Goal: Find specific page/section: Find specific page/section

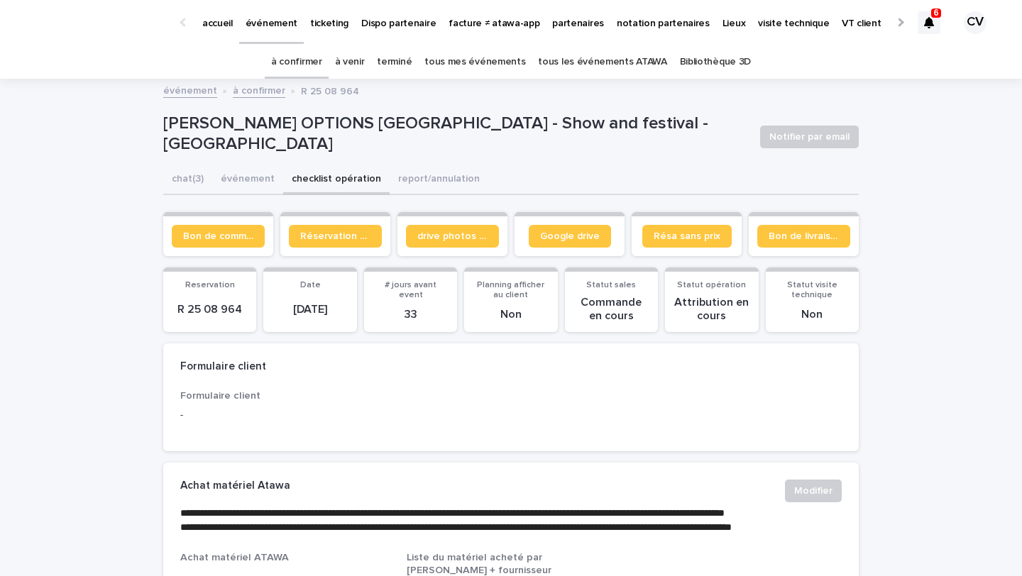
click at [568, 17] on p "partenaires" at bounding box center [578, 15] width 52 height 30
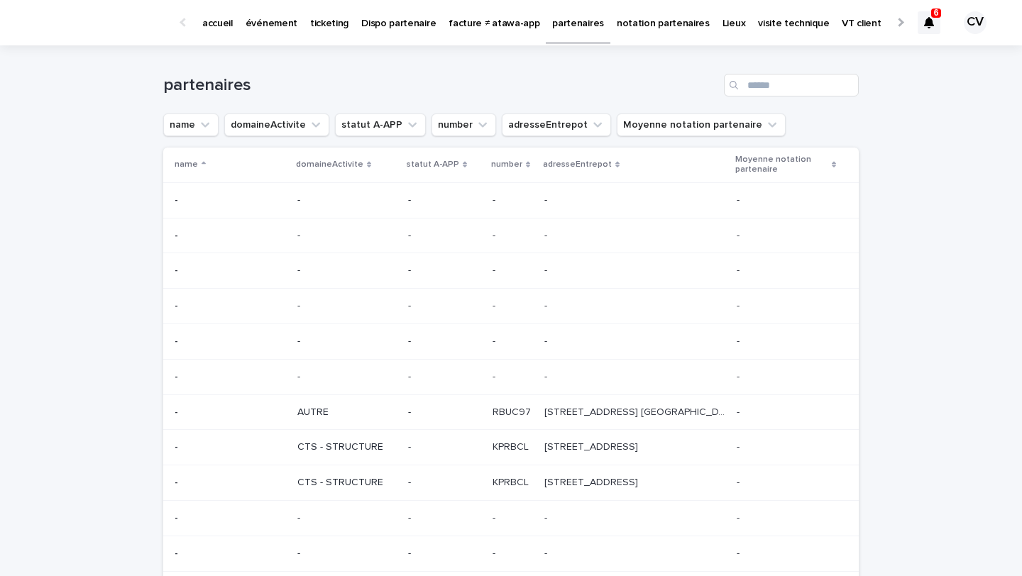
click at [334, 26] on p "ticketing" at bounding box center [329, 15] width 38 height 30
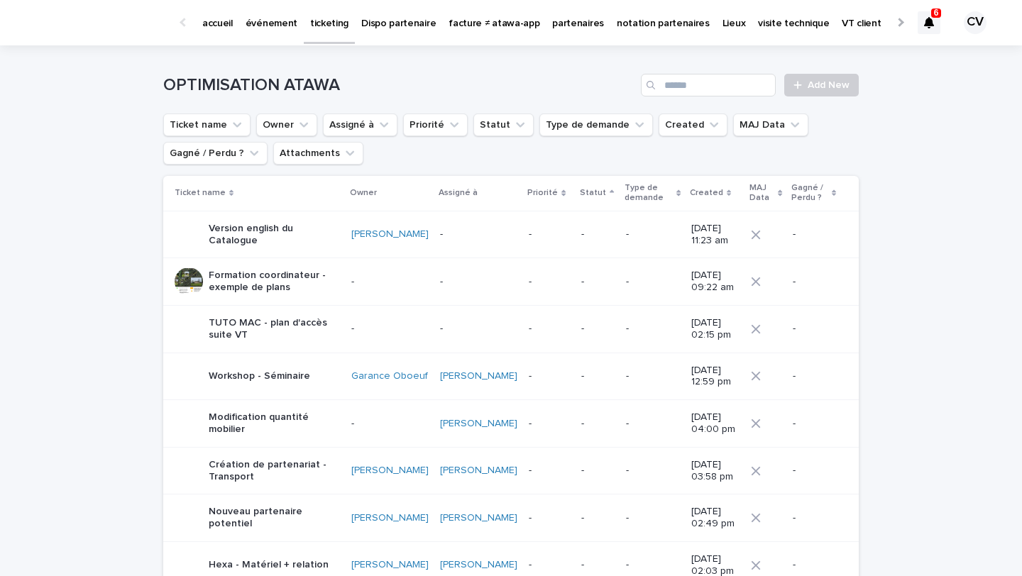
click at [413, 13] on p "Dispo partenaire" at bounding box center [398, 15] width 75 height 30
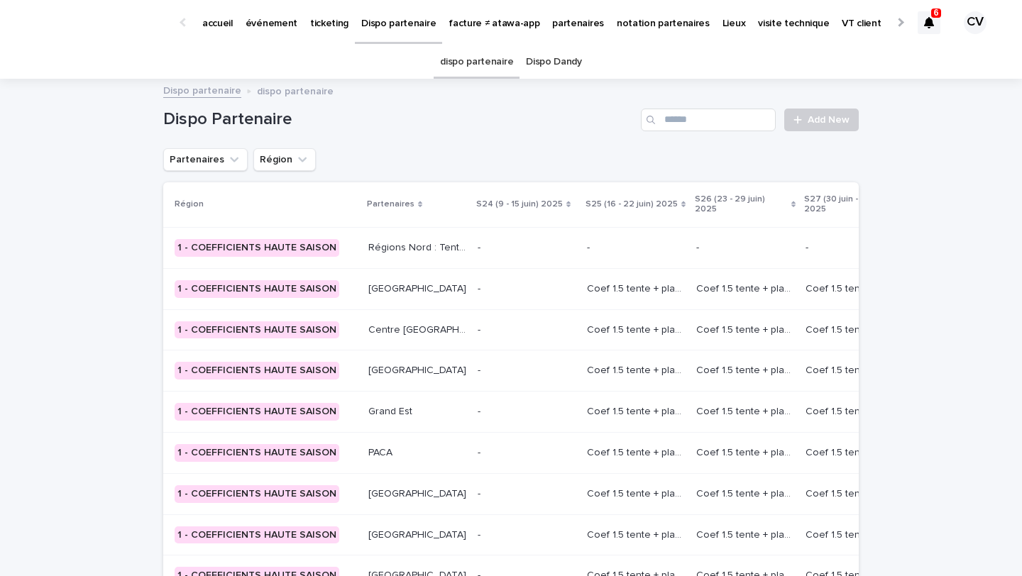
click at [561, 21] on p "partenaires" at bounding box center [578, 15] width 52 height 30
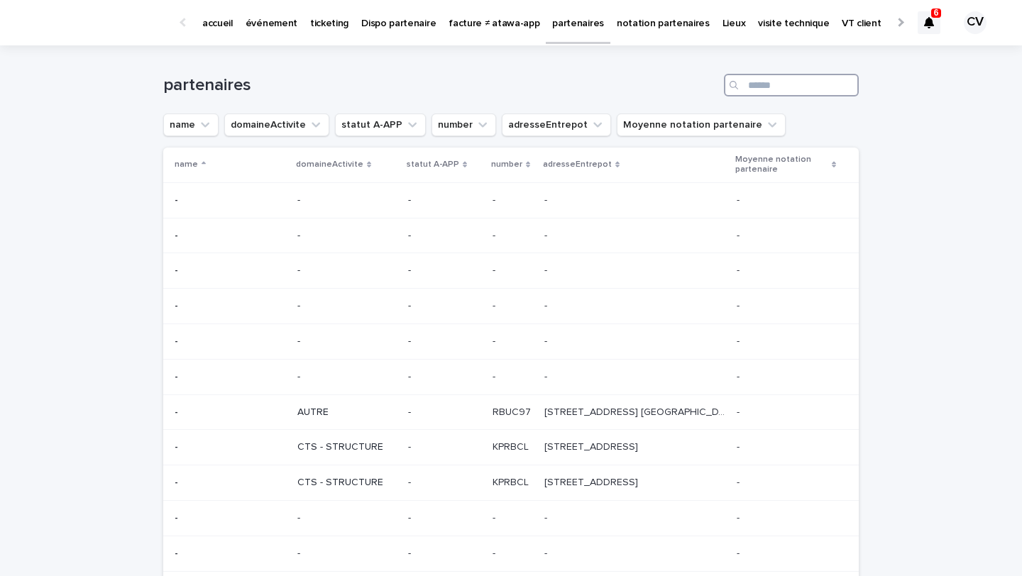
click at [760, 86] on input "Search" at bounding box center [791, 85] width 135 height 23
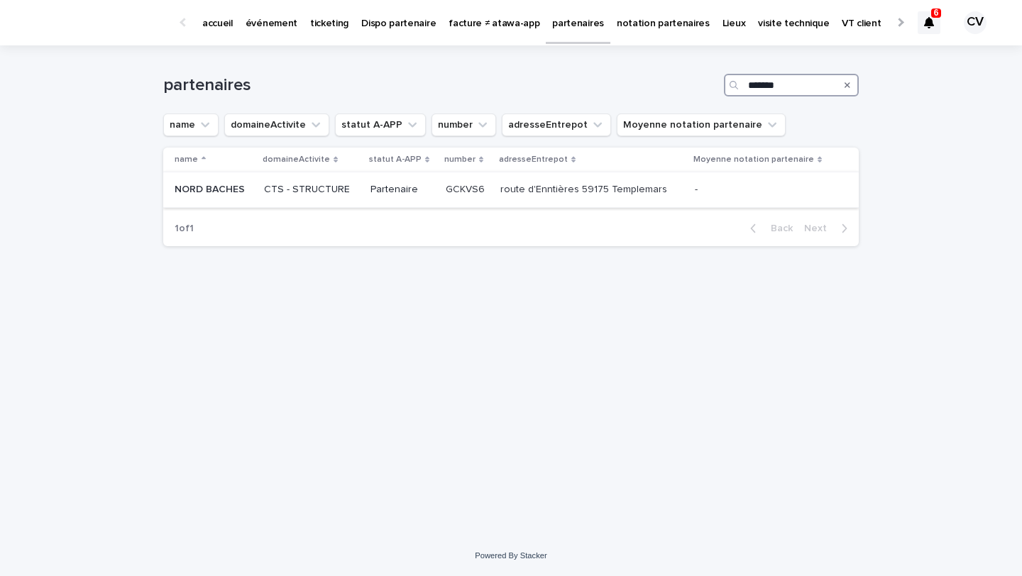
type input "*******"
click at [224, 190] on p "NORD BACHES" at bounding box center [211, 188] width 73 height 15
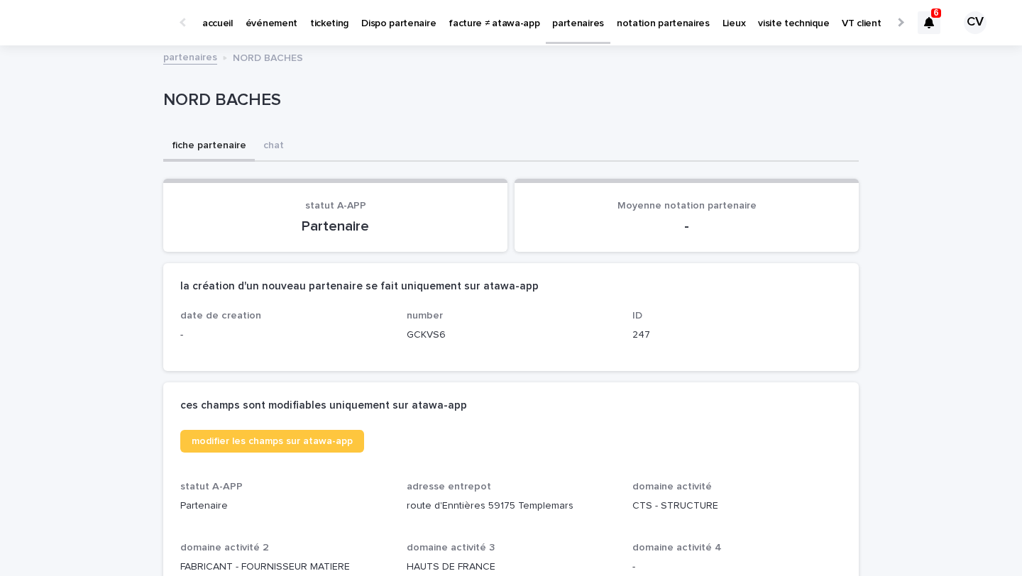
click at [562, 22] on p "partenaires" at bounding box center [578, 15] width 52 height 30
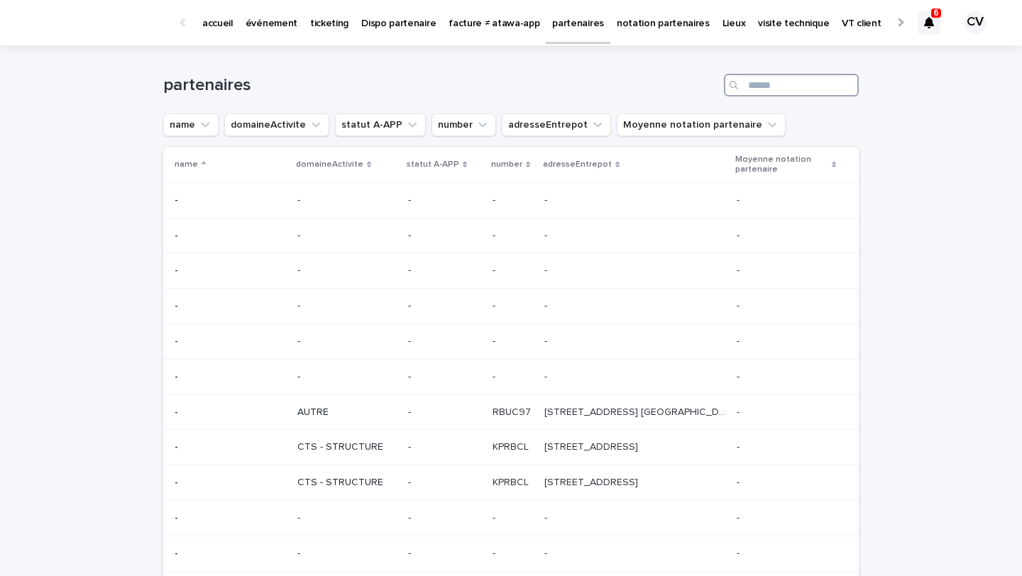
click at [788, 89] on input "Search" at bounding box center [791, 85] width 135 height 23
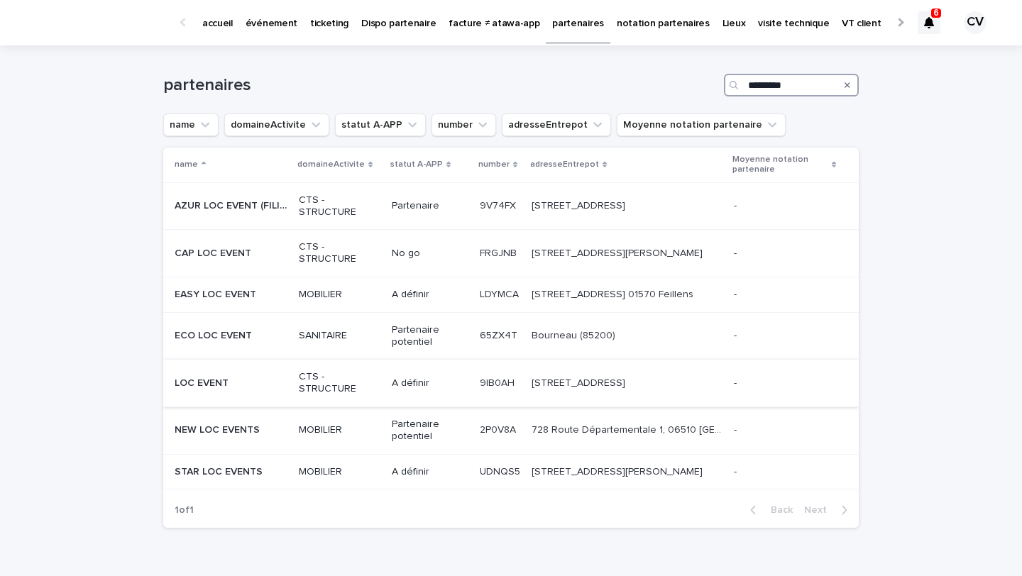
type input "*********"
click at [213, 392] on div "LOC EVENT LOC EVENT" at bounding box center [231, 383] width 113 height 23
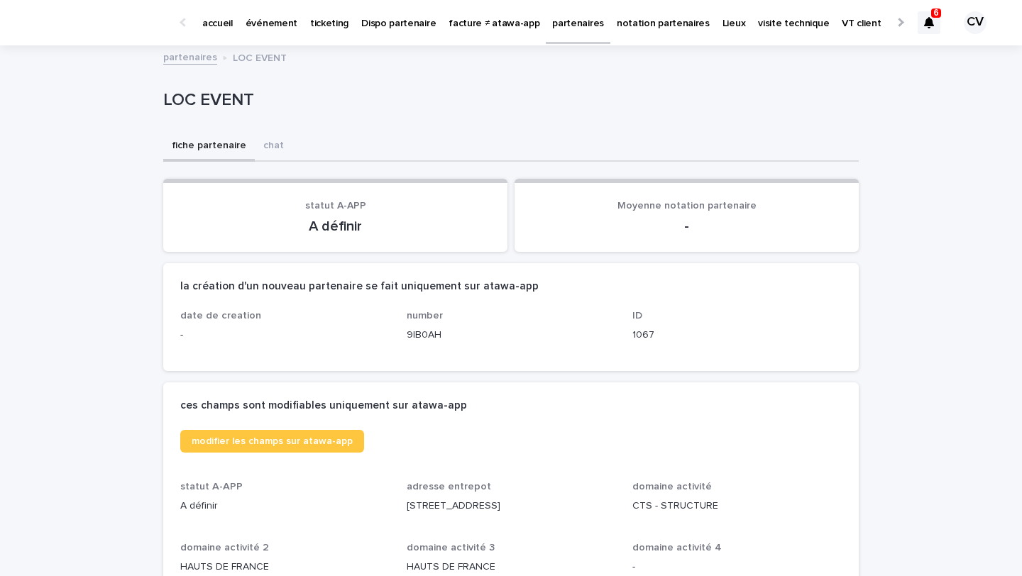
click at [575, 23] on p "partenaires" at bounding box center [578, 15] width 52 height 30
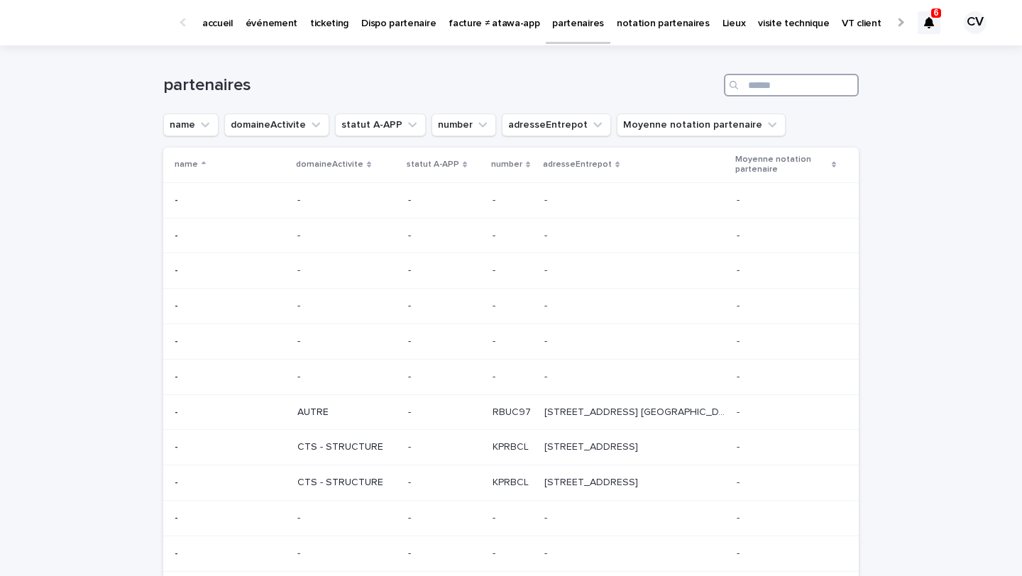
click at [759, 84] on input "Search" at bounding box center [791, 85] width 135 height 23
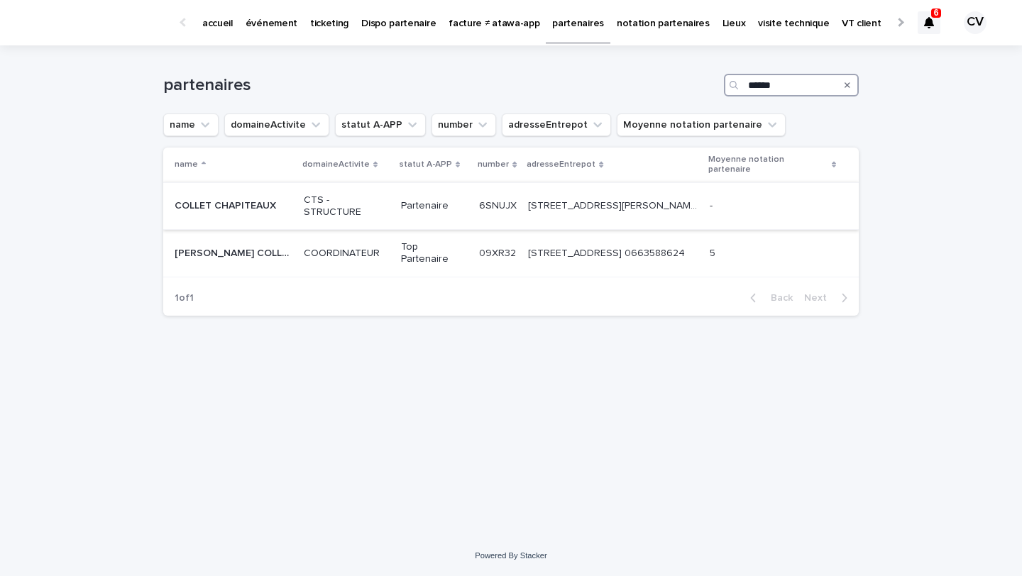
type input "******"
click at [242, 211] on p "COLLET CHAPITEAUX" at bounding box center [227, 204] width 104 height 15
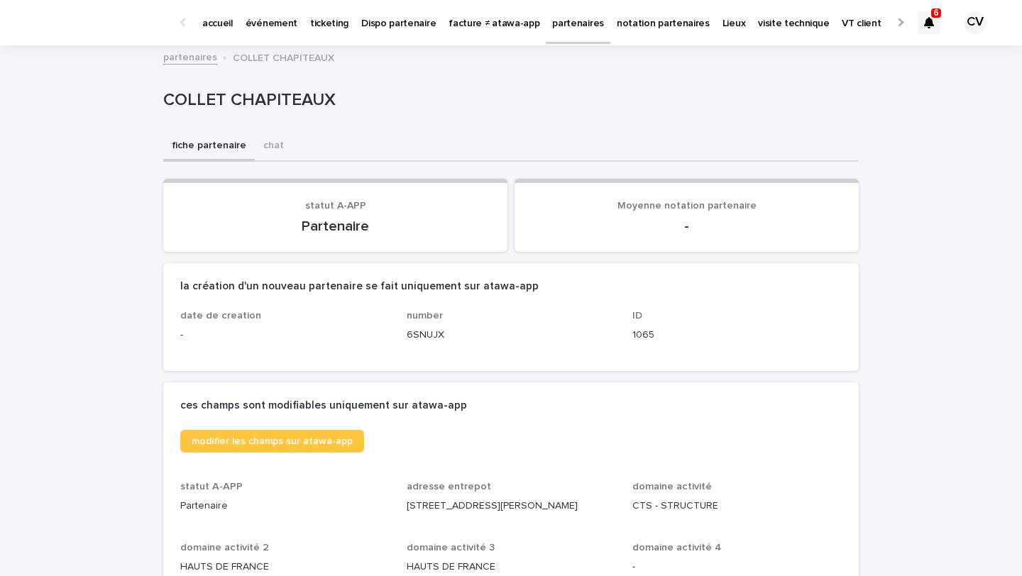
click at [251, 27] on p "événement" at bounding box center [272, 15] width 52 height 30
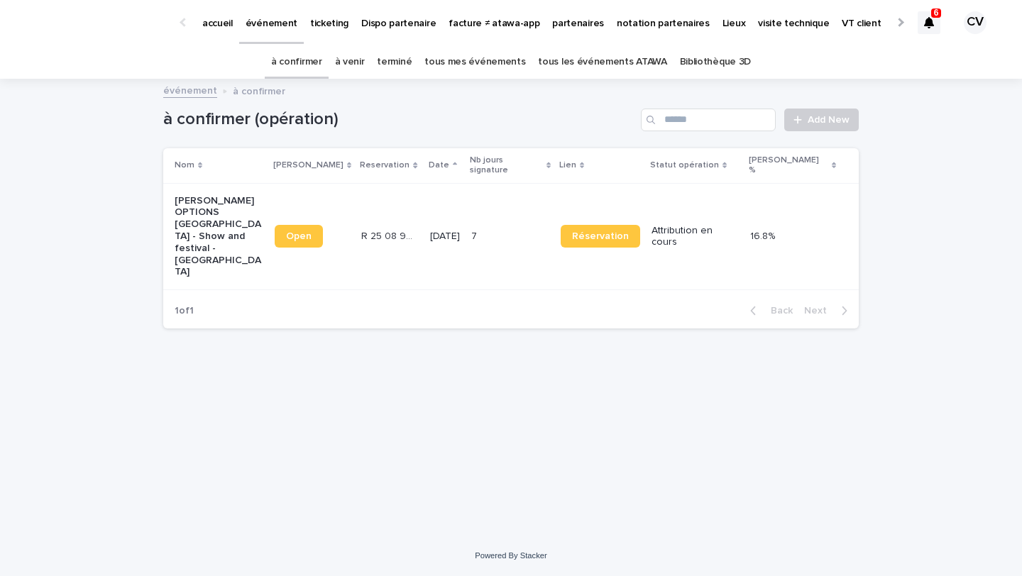
click at [192, 195] on p "[PERSON_NAME] OPTIONS [GEOGRAPHIC_DATA] - Show and festival - [GEOGRAPHIC_DATA]" at bounding box center [219, 237] width 89 height 84
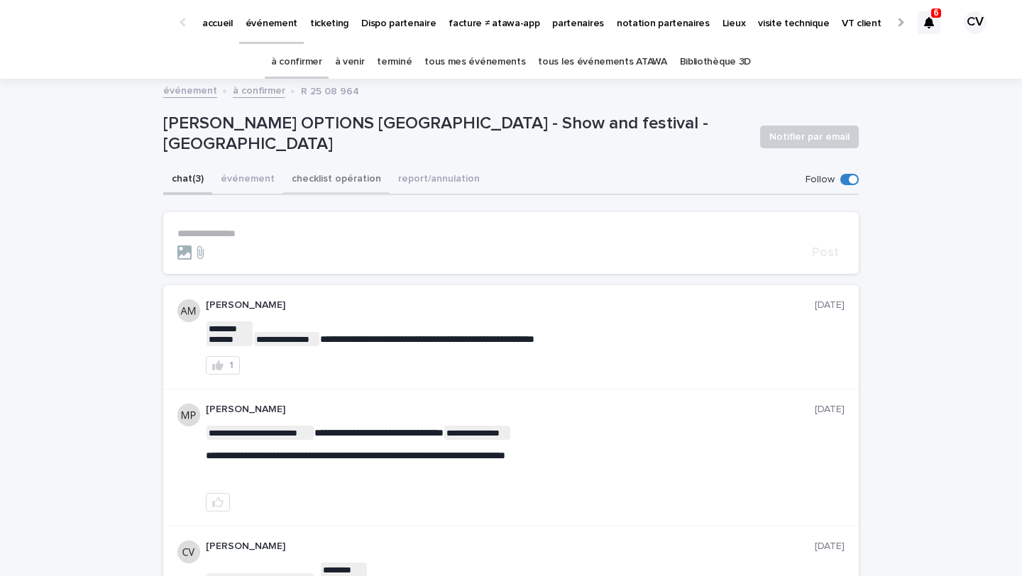
click at [327, 170] on button "checklist opération" at bounding box center [336, 180] width 106 height 30
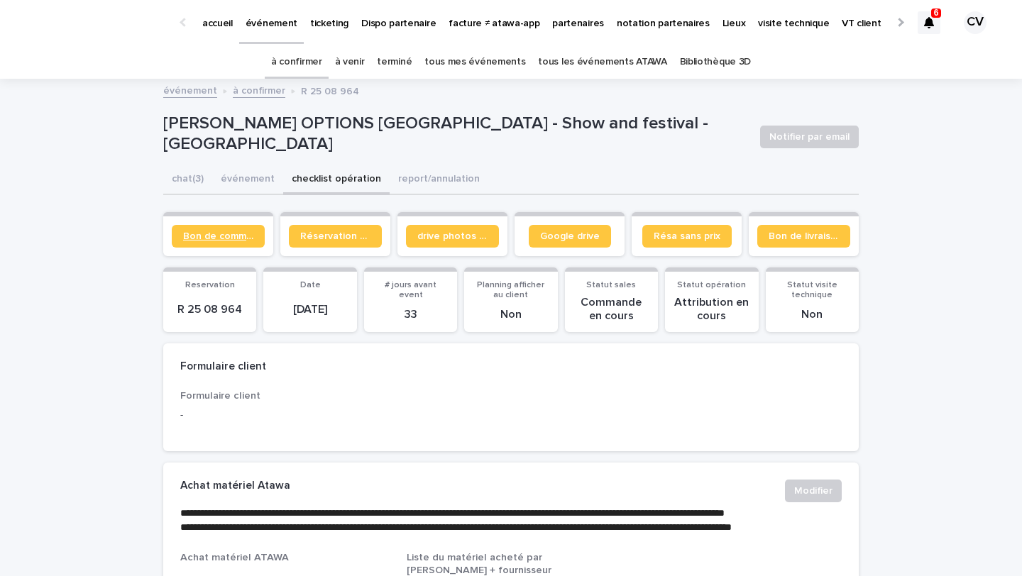
click at [217, 242] on link "Bon de commande" at bounding box center [218, 236] width 93 height 23
click at [595, 238] on span "Google drive" at bounding box center [570, 236] width 60 height 10
click at [553, 22] on p "partenaires" at bounding box center [578, 15] width 52 height 30
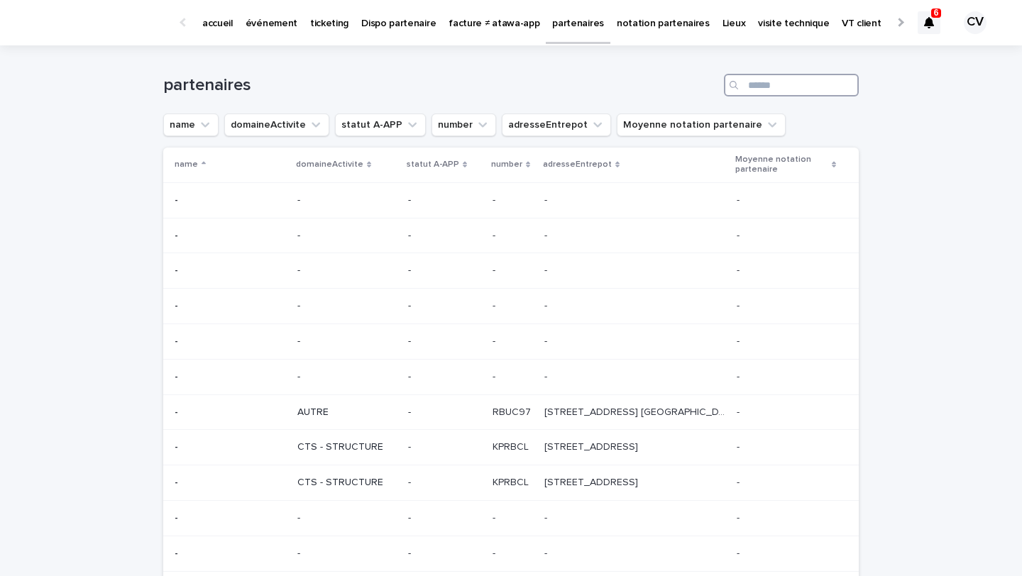
click at [815, 85] on input "Search" at bounding box center [791, 85] width 135 height 23
click at [636, 19] on p "notation partenaires" at bounding box center [663, 15] width 93 height 30
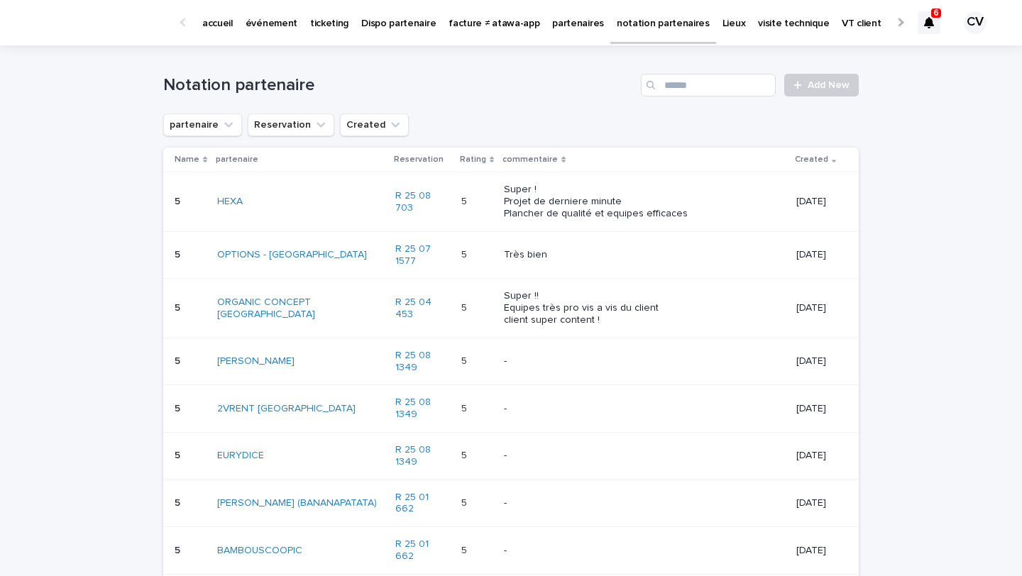
click at [558, 21] on p "partenaires" at bounding box center [578, 15] width 52 height 30
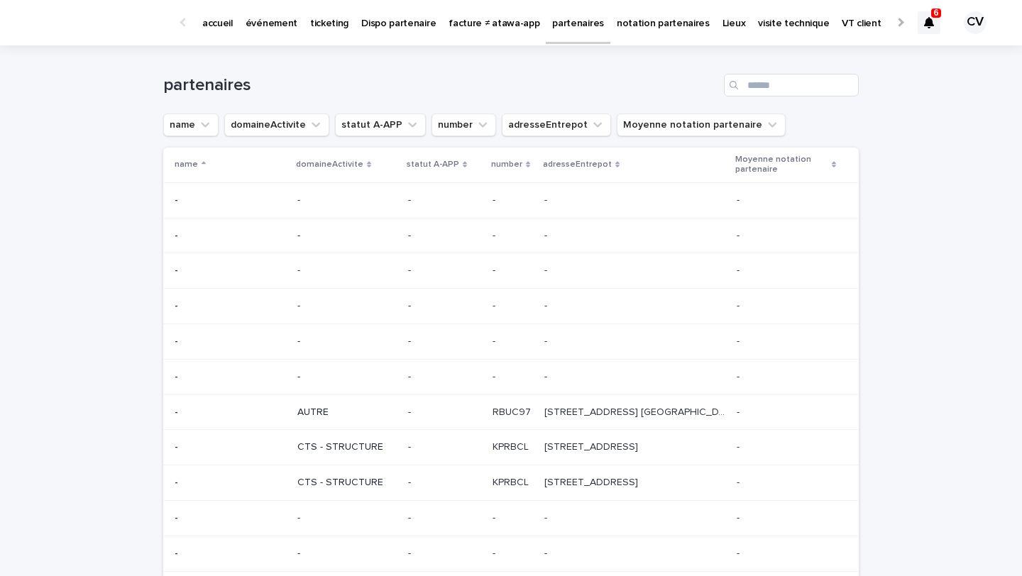
click at [929, 28] on div at bounding box center [929, 22] width 23 height 23
click at [934, 21] on div at bounding box center [929, 22] width 23 height 23
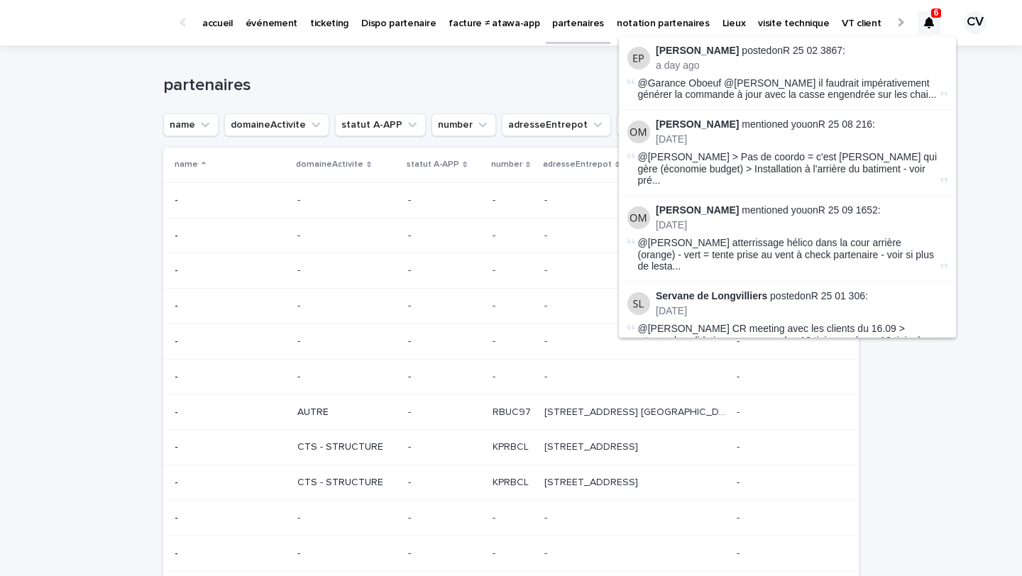
click at [530, 79] on h1 "partenaires" at bounding box center [440, 85] width 555 height 21
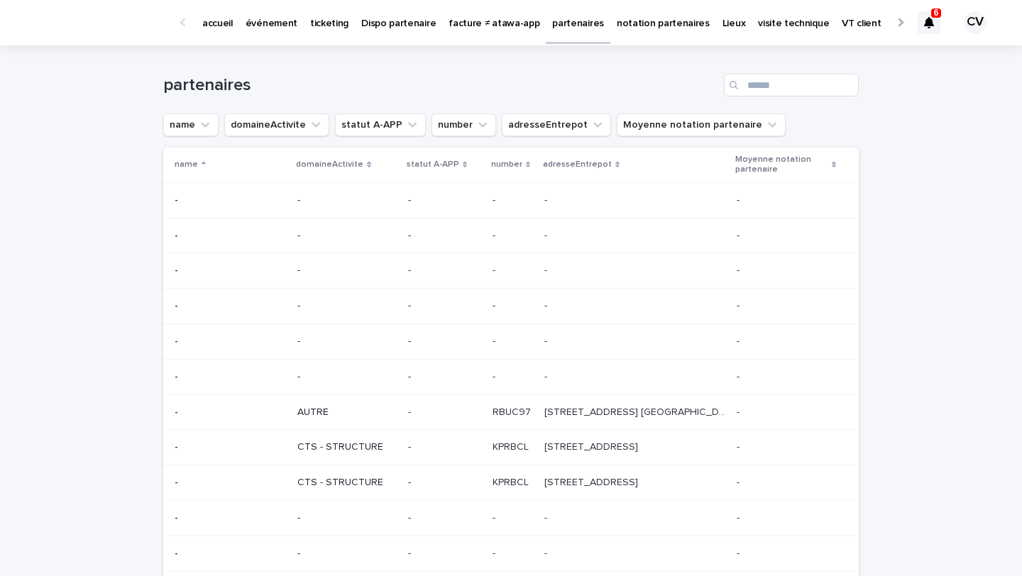
click at [270, 21] on p "événement" at bounding box center [272, 15] width 52 height 30
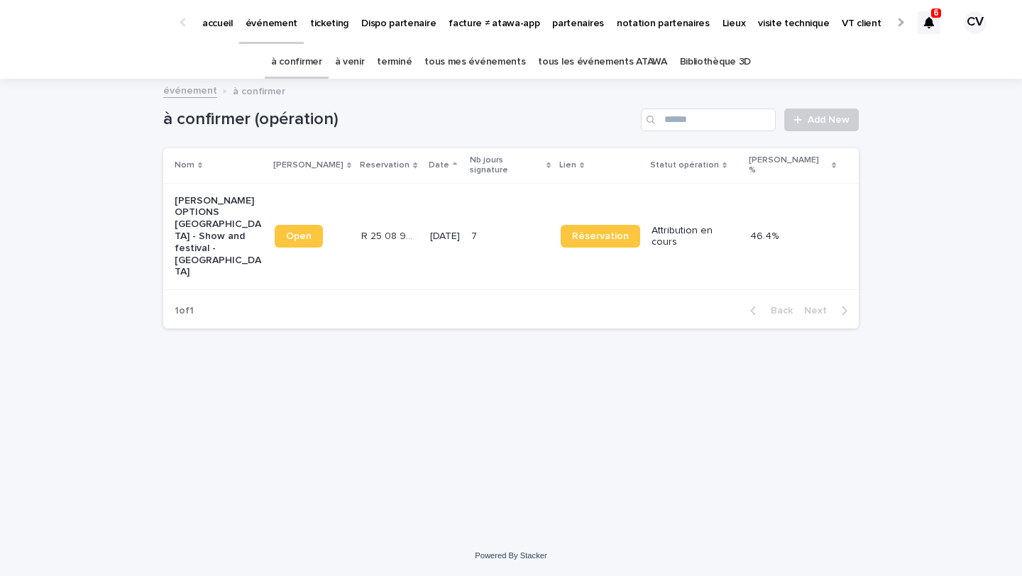
click at [361, 62] on link "à venir" at bounding box center [350, 61] width 30 height 33
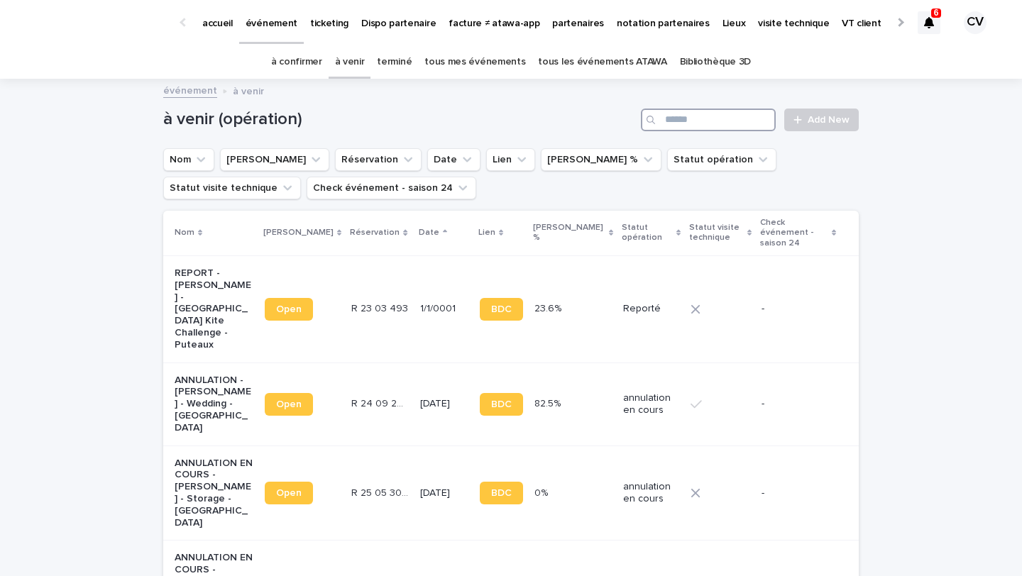
click at [706, 126] on input "Search" at bounding box center [708, 120] width 135 height 23
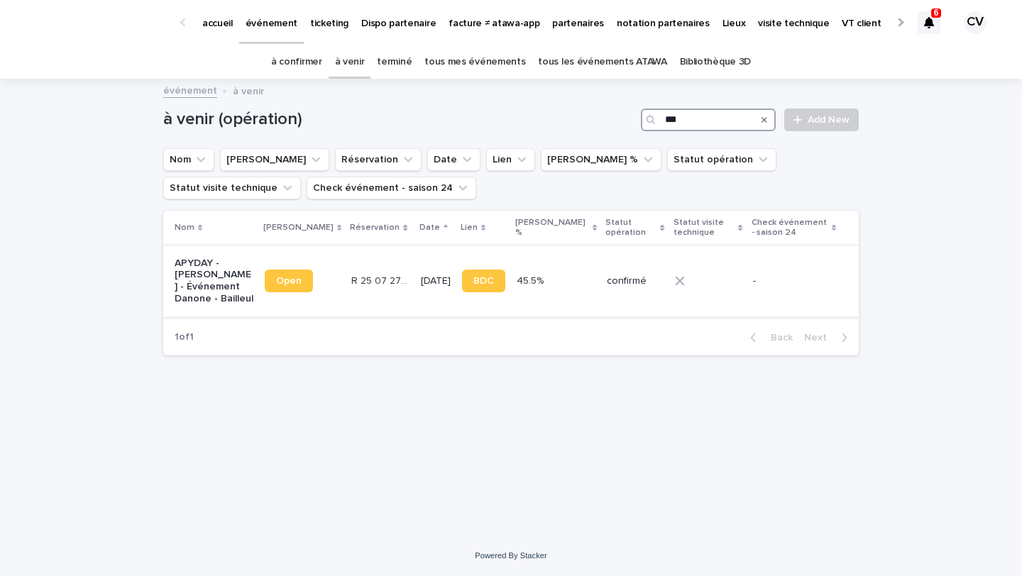
type input "***"
click at [199, 276] on p "APYDAY - [PERSON_NAME] - Événement Danone - Bailleul" at bounding box center [214, 282] width 79 height 48
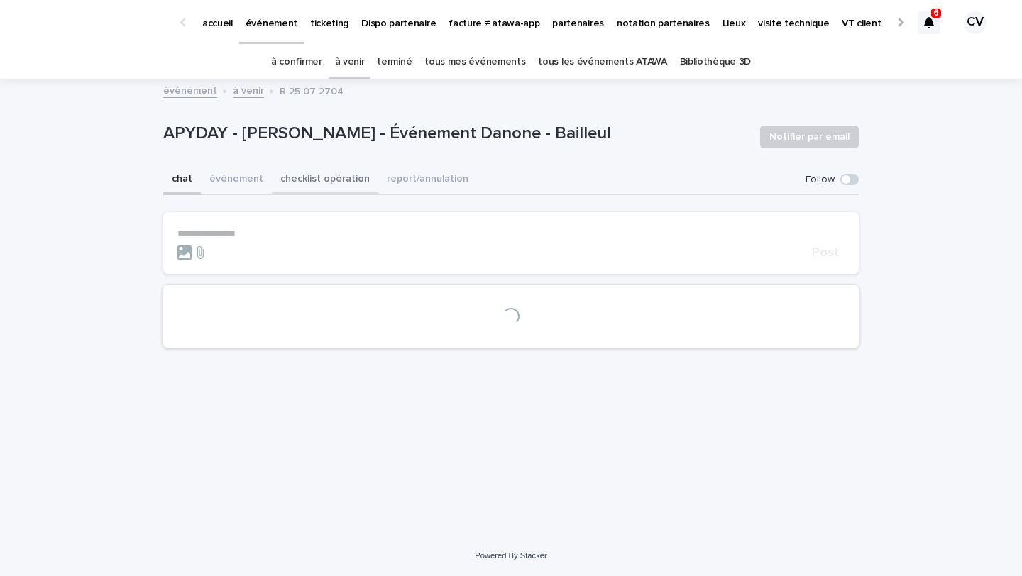
click at [308, 174] on button "checklist opération" at bounding box center [325, 180] width 106 height 30
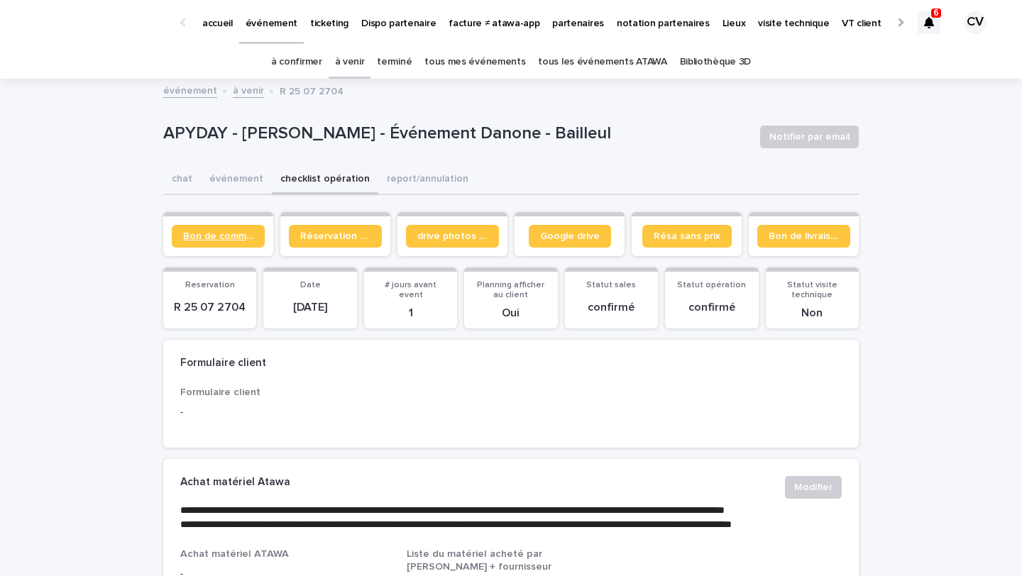
click at [236, 243] on link "Bon de commande" at bounding box center [218, 236] width 93 height 23
